Goal: Transaction & Acquisition: Subscribe to service/newsletter

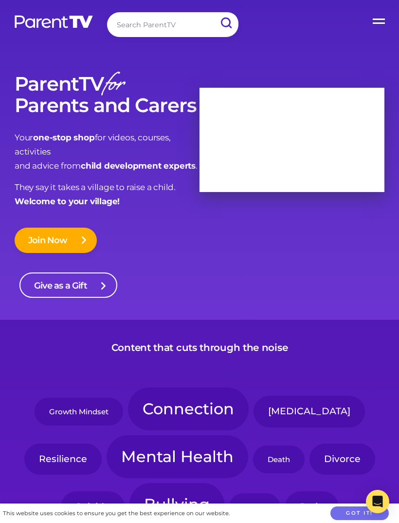
click at [375, 23] on label "Open Menu" at bounding box center [379, 19] width 39 height 39
click at [0, 0] on input "Open Menu" at bounding box center [0, 0] width 0 height 0
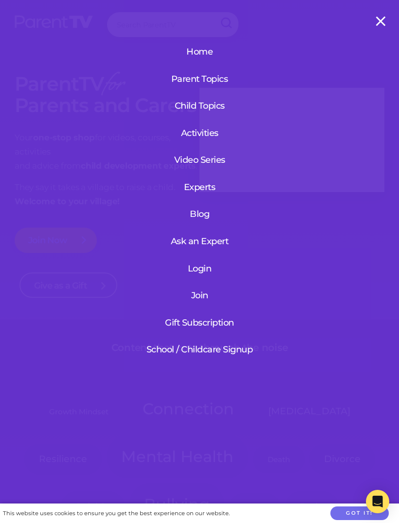
click at [211, 161] on link "Video Series" at bounding box center [200, 159] width 68 height 25
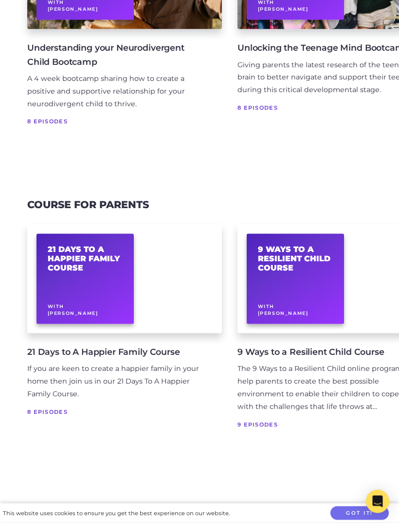
scroll to position [277, 0]
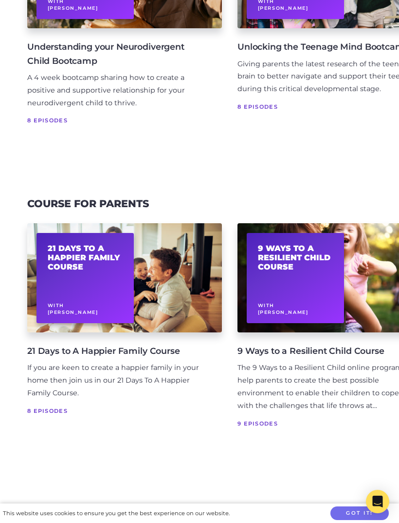
click at [80, 264] on h2 "21 Days to A Happier Family Course" at bounding box center [85, 257] width 75 height 28
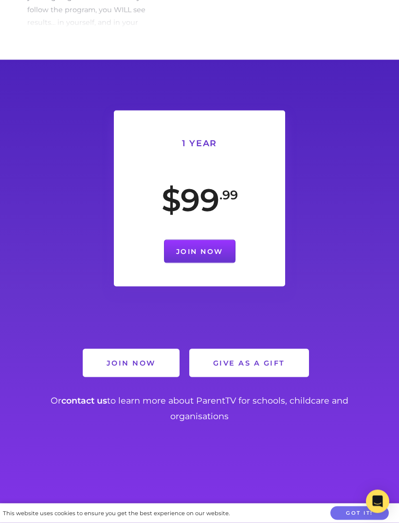
scroll to position [418, 0]
click at [206, 250] on link "Join Now" at bounding box center [200, 250] width 72 height 23
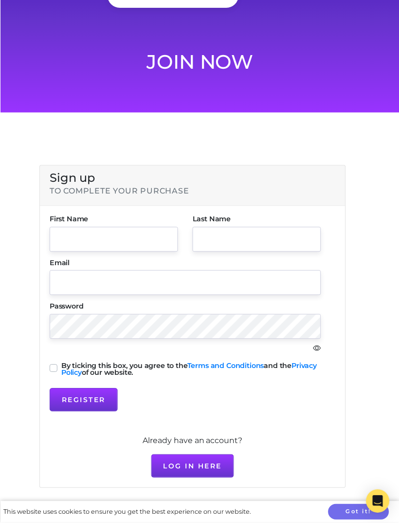
scroll to position [31, 0]
